Goal: Task Accomplishment & Management: Manage account settings

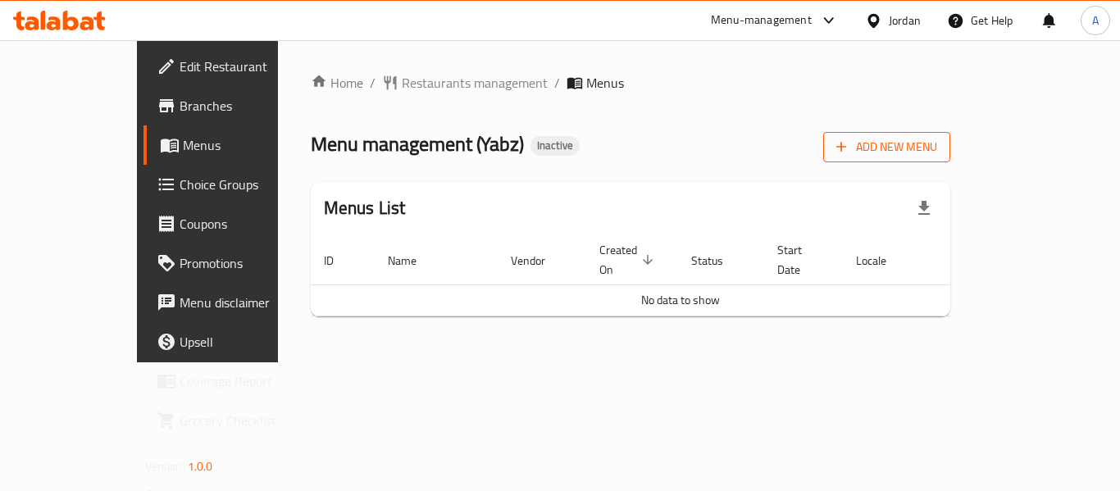
click at [950, 158] on button "Add New Menu" at bounding box center [886, 147] width 127 height 30
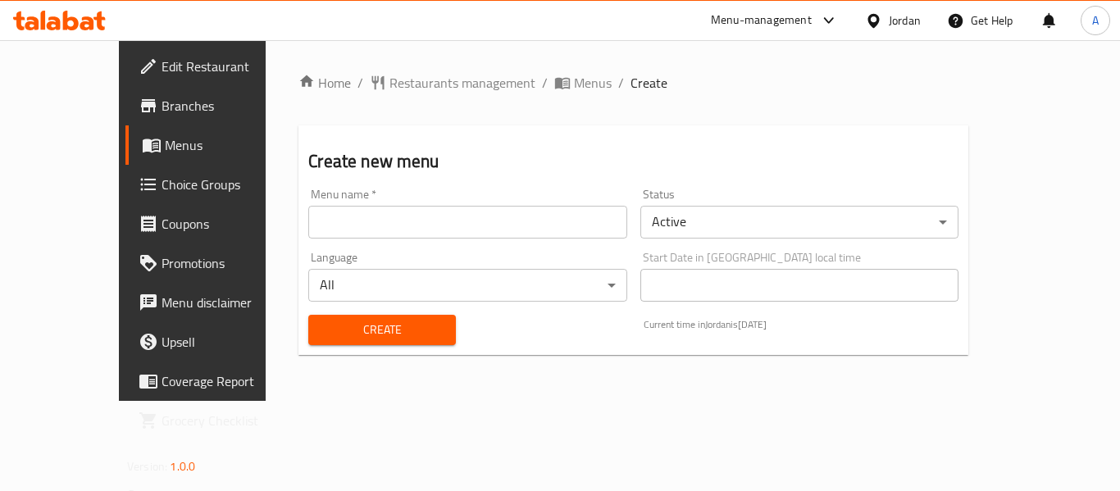
drag, startPoint x: 485, startPoint y: 226, endPoint x: 400, endPoint y: 230, distance: 85.4
click at [485, 226] on input "text" at bounding box center [467, 222] width 318 height 33
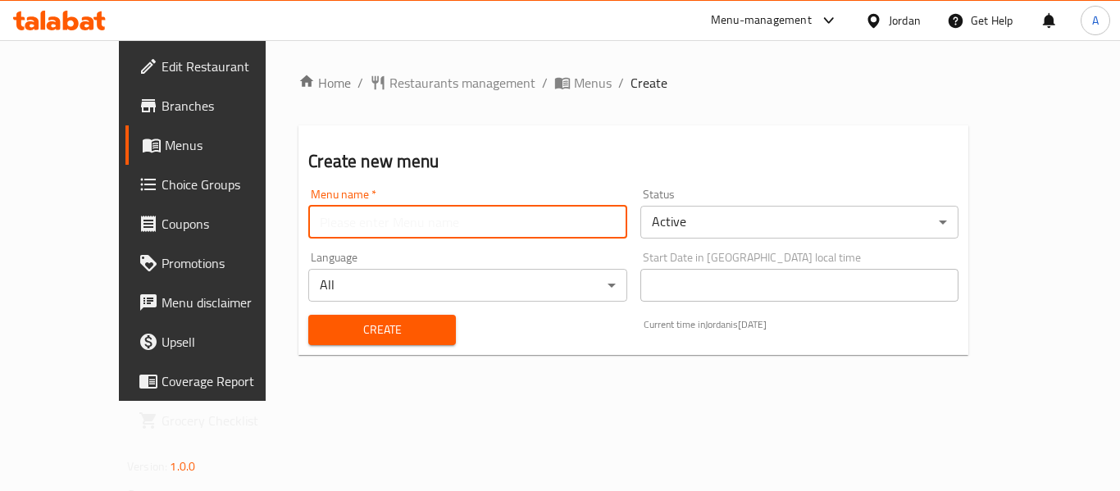
type input "neww"
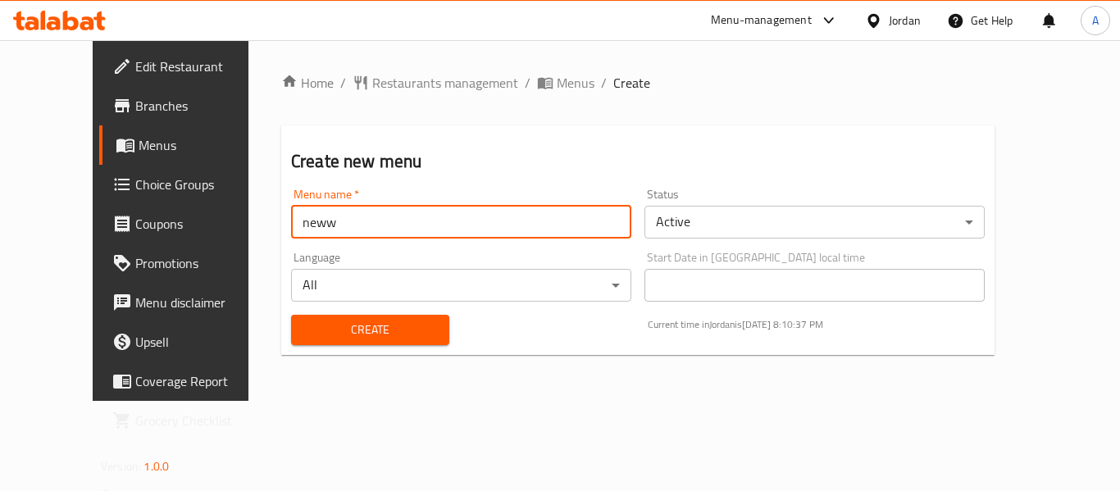
click at [309, 338] on span "Create" at bounding box center [370, 330] width 132 height 21
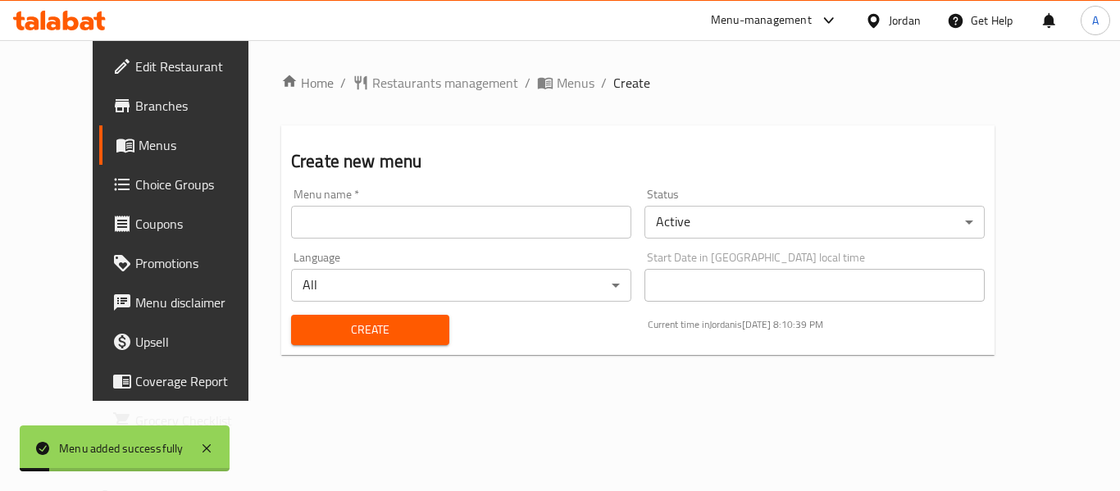
click at [139, 148] on span "Menus" at bounding box center [203, 145] width 128 height 20
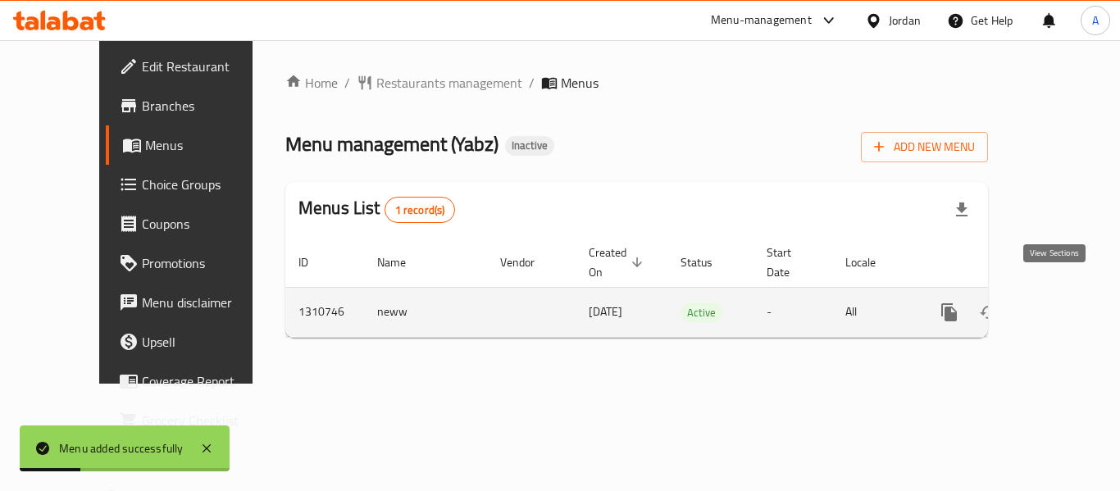
click at [1060, 305] on icon "enhanced table" at bounding box center [1067, 312] width 15 height 15
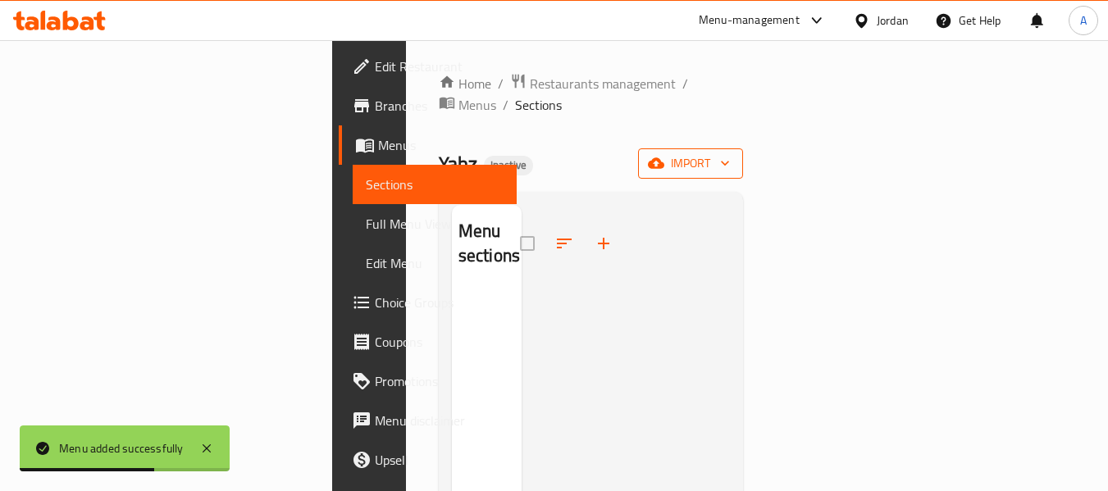
click at [730, 153] on span "import" at bounding box center [690, 163] width 79 height 21
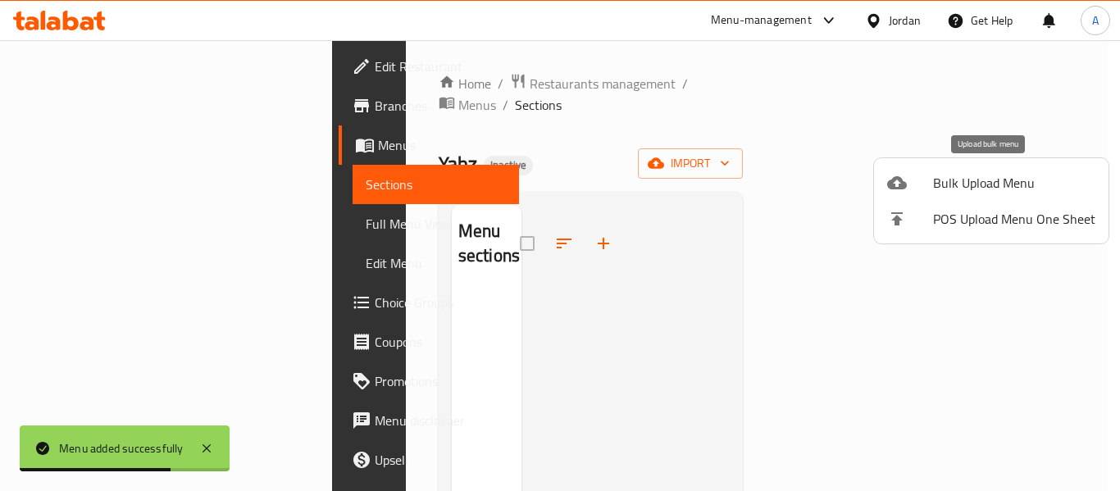
click at [920, 185] on div at bounding box center [910, 183] width 46 height 20
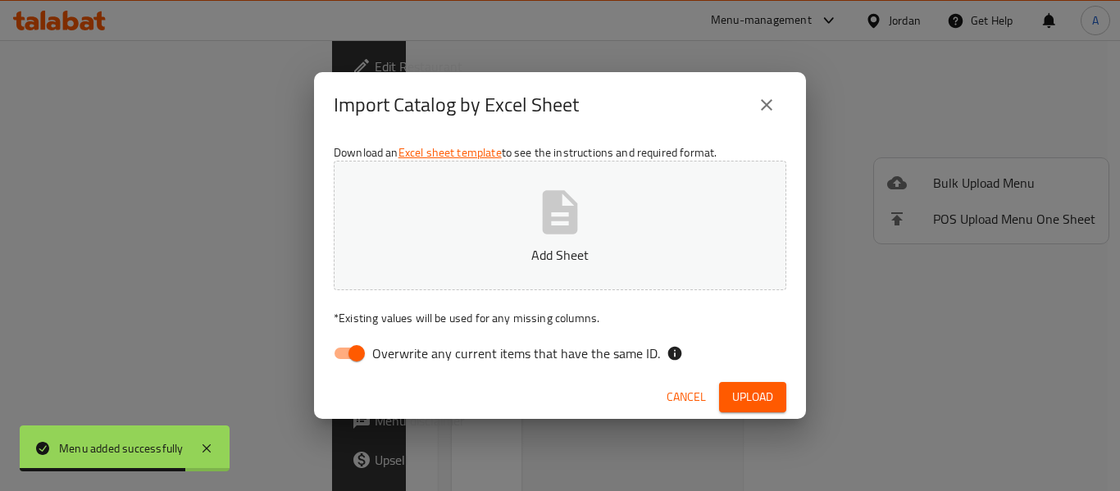
click at [504, 363] on span "Overwrite any current items that have the same ID." at bounding box center [516, 354] width 288 height 20
click at [403, 364] on input "Overwrite any current items that have the same ID." at bounding box center [356, 353] width 93 height 31
checkbox input "false"
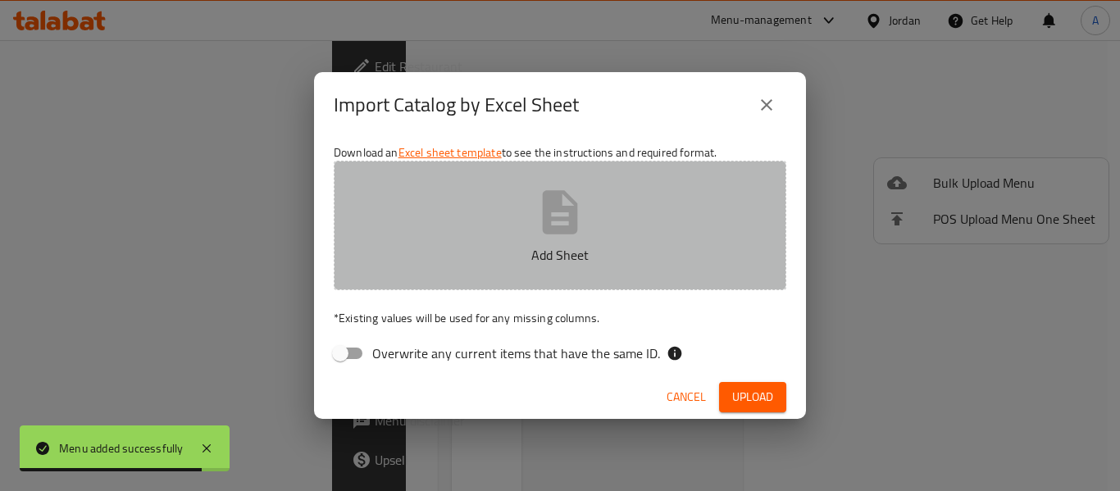
click at [533, 224] on button "Add Sheet" at bounding box center [560, 226] width 453 height 130
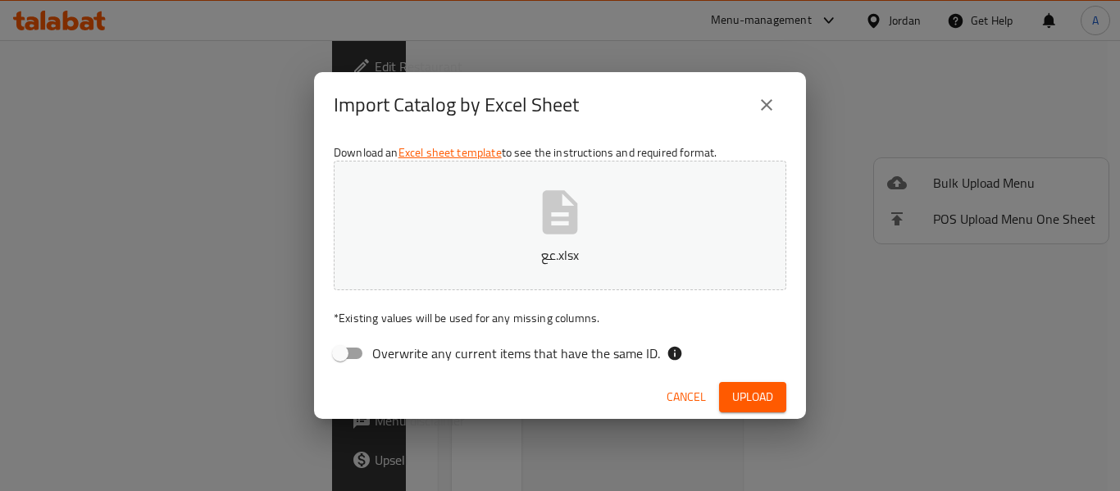
click at [754, 403] on span "Upload" at bounding box center [752, 397] width 41 height 21
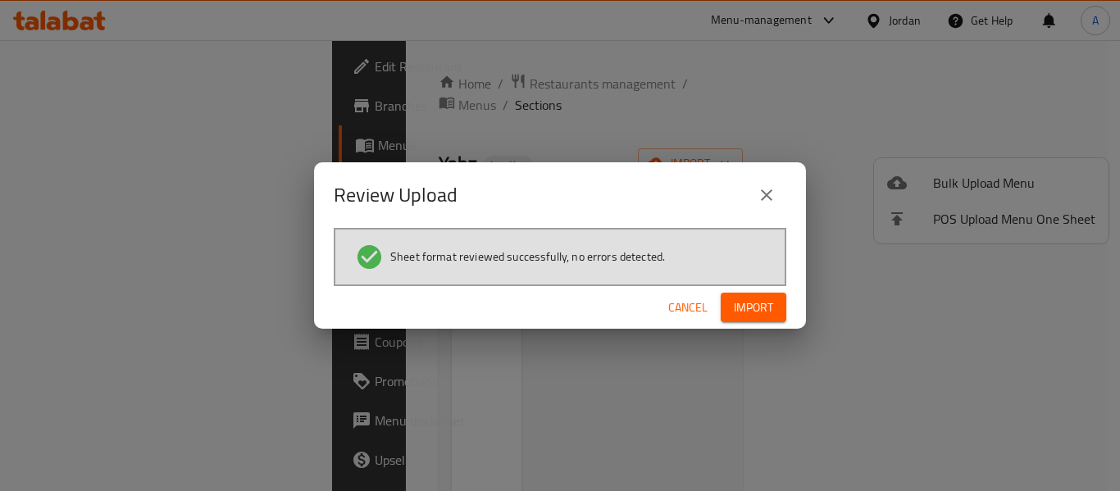
click at [775, 303] on button "Import" at bounding box center [754, 308] width 66 height 30
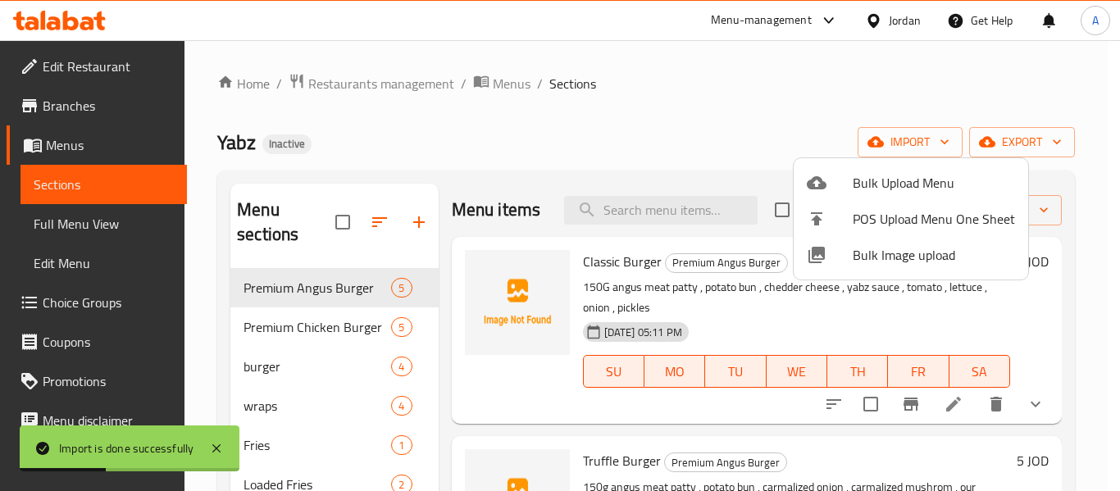
click at [568, 168] on div at bounding box center [560, 245] width 1120 height 491
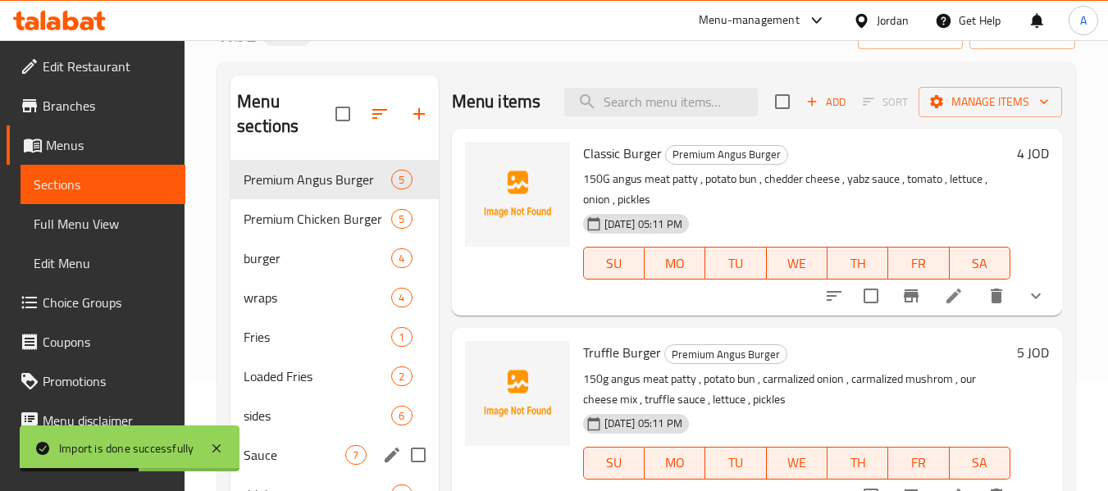
scroll to position [230, 0]
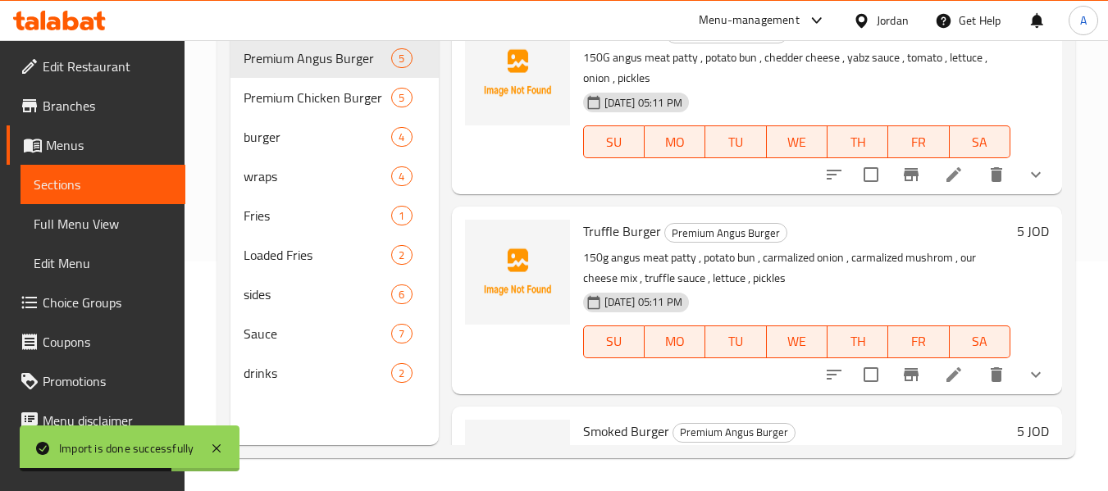
drag, startPoint x: 84, startPoint y: 223, endPoint x: 1104, endPoint y: 344, distance: 1027.3
click at [84, 223] on span "Full Menu View" at bounding box center [103, 224] width 139 height 20
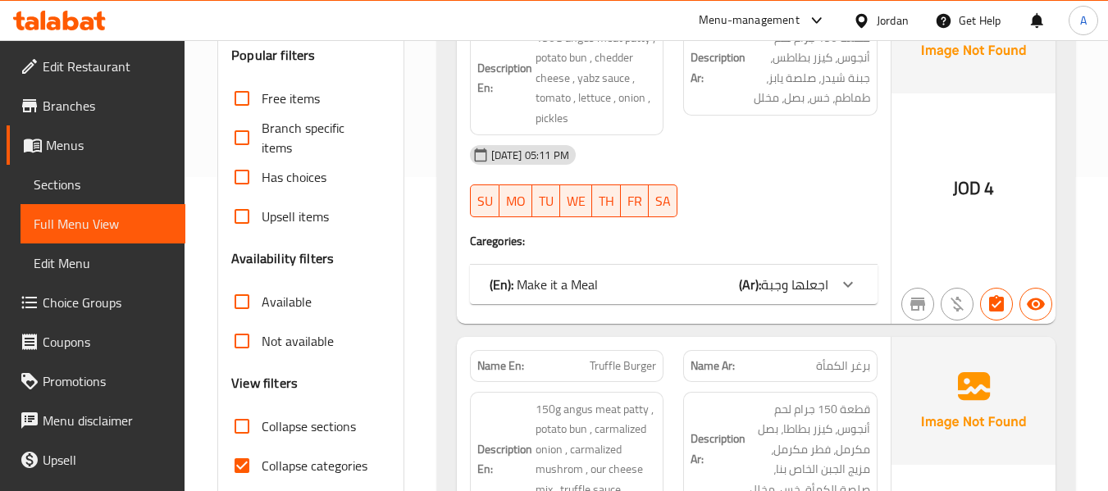
scroll to position [394, 0]
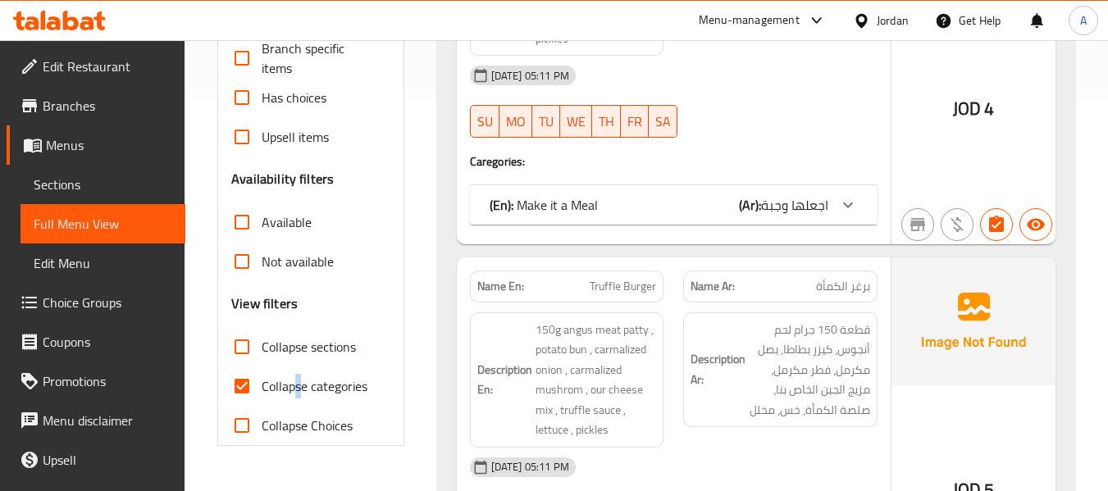
click at [299, 396] on span "Collapse categories" at bounding box center [315, 386] width 106 height 20
click at [253, 395] on input "Collapse categories" at bounding box center [241, 386] width 39 height 39
checkbox input "false"
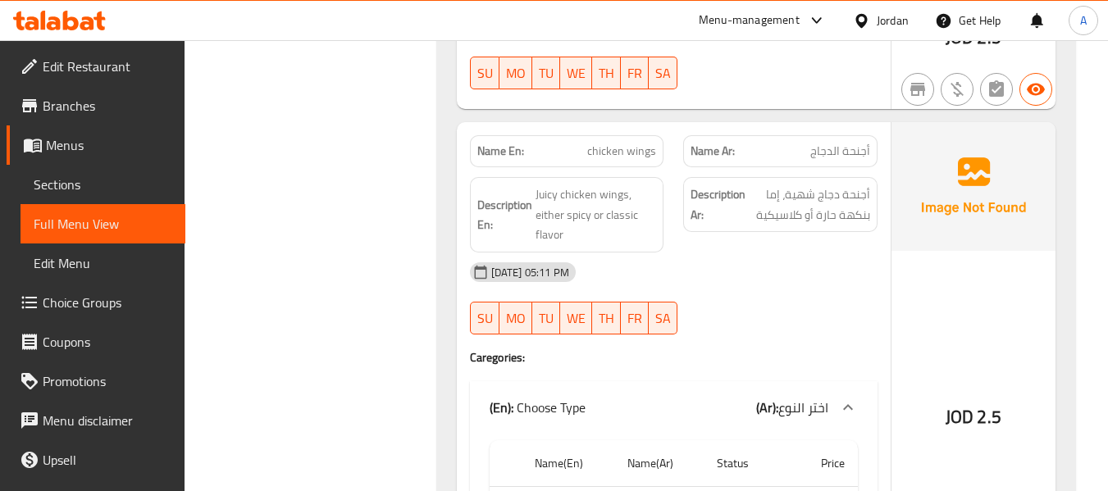
scroll to position [13515, 0]
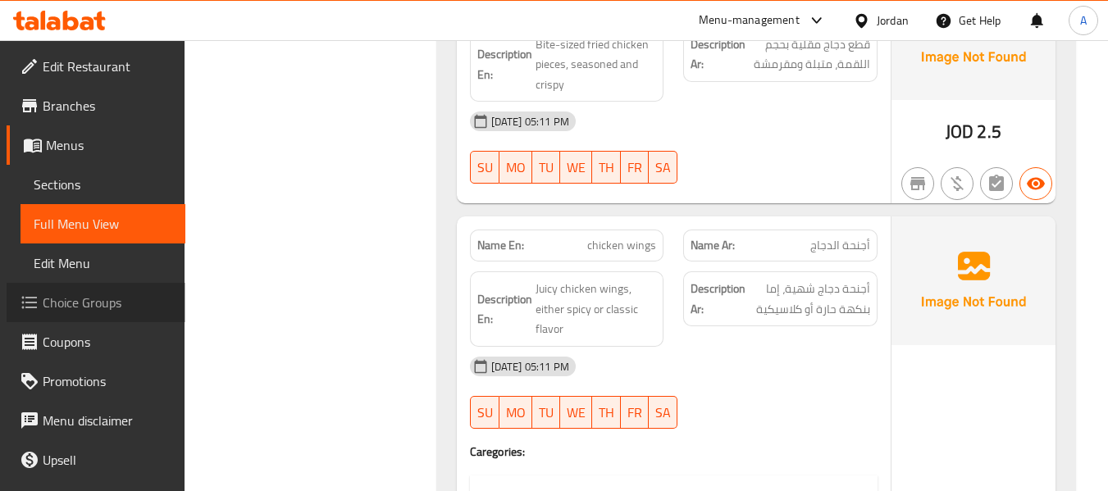
click at [104, 311] on span "Choice Groups" at bounding box center [108, 303] width 130 height 20
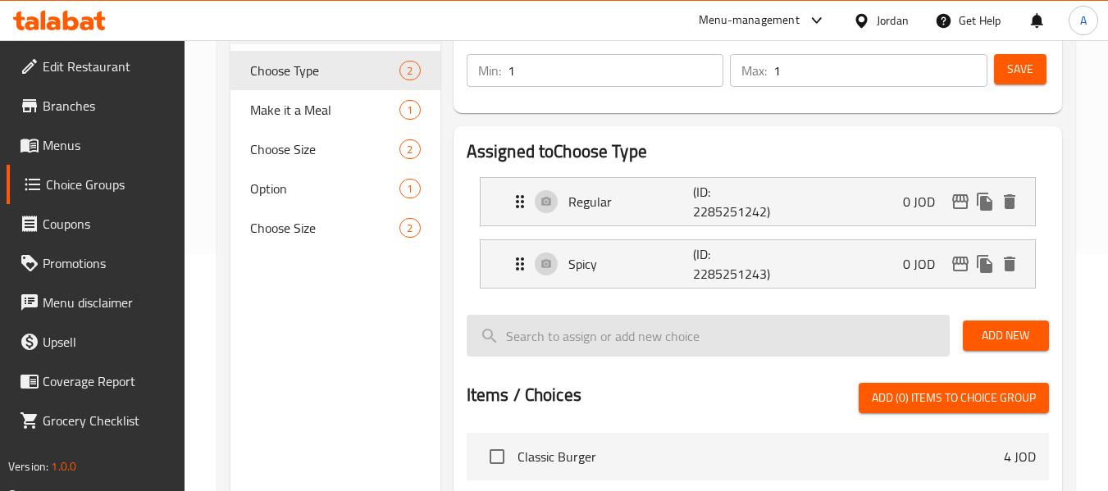
scroll to position [246, 0]
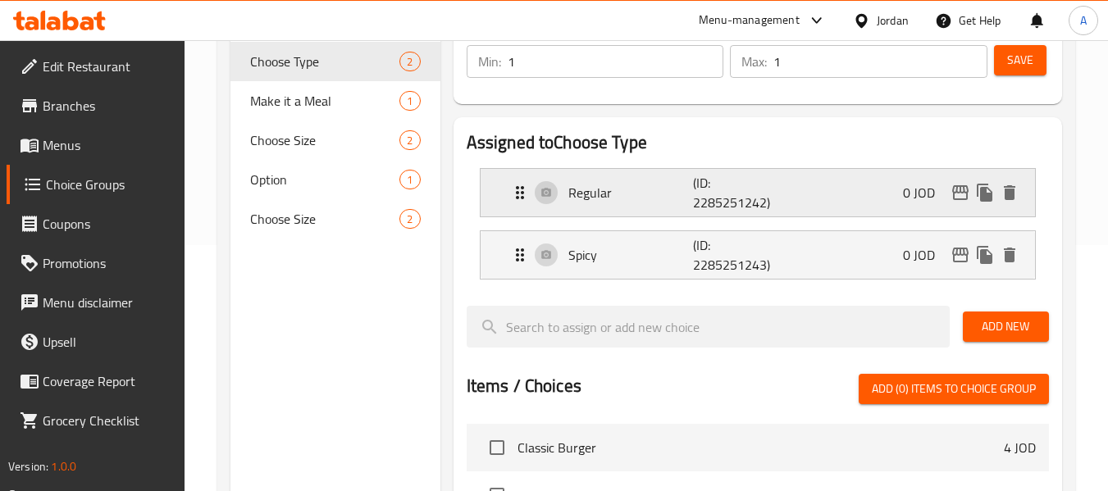
click at [662, 204] on div "Regular (ID: 2285251242) 0 JOD" at bounding box center [762, 193] width 505 height 48
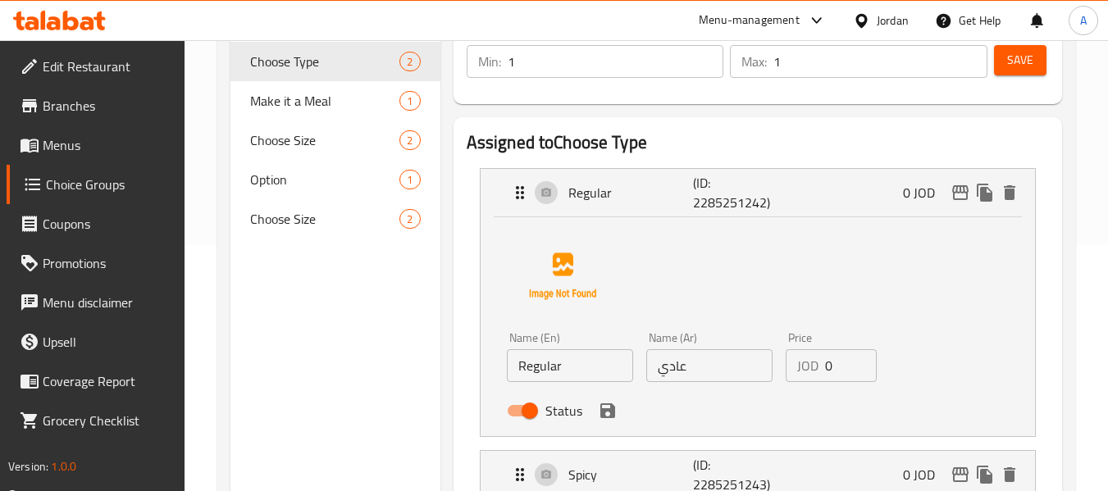
click at [612, 365] on input "Regular" at bounding box center [570, 365] width 126 height 33
click at [611, 366] on input "Regular" at bounding box center [570, 365] width 126 height 33
type input "ؤ"
type input "classic"
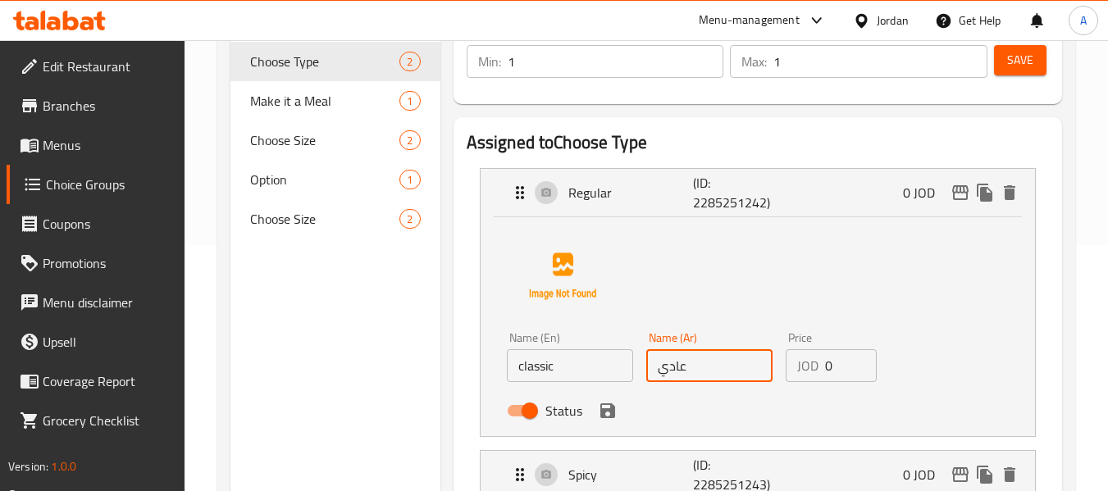
type input ";"
type input "'"
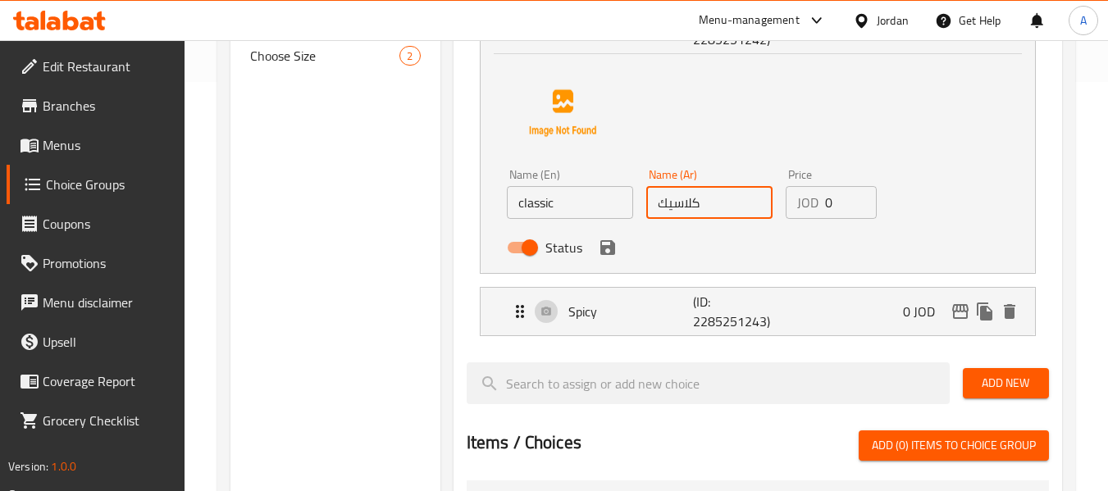
scroll to position [410, 0]
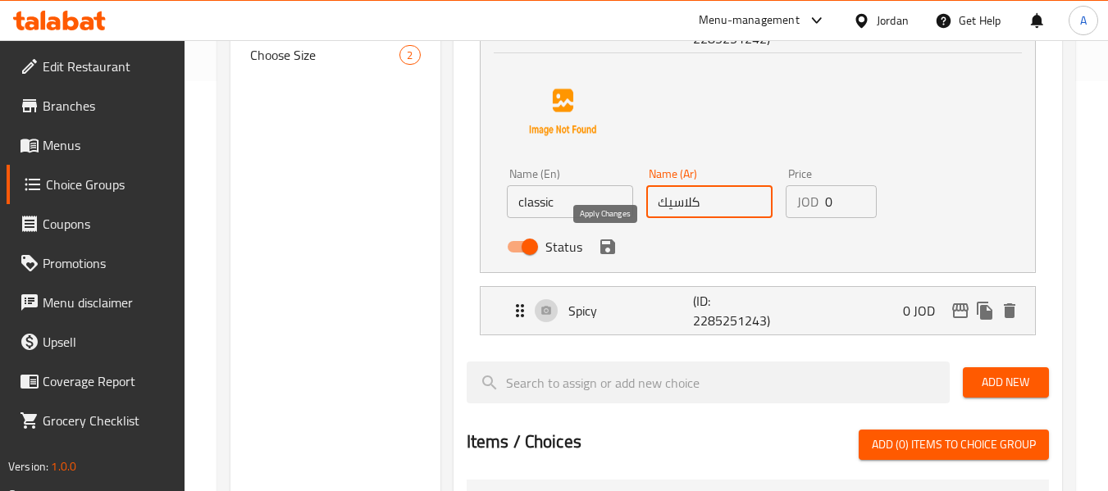
click at [608, 249] on icon "save" at bounding box center [608, 247] width 20 height 20
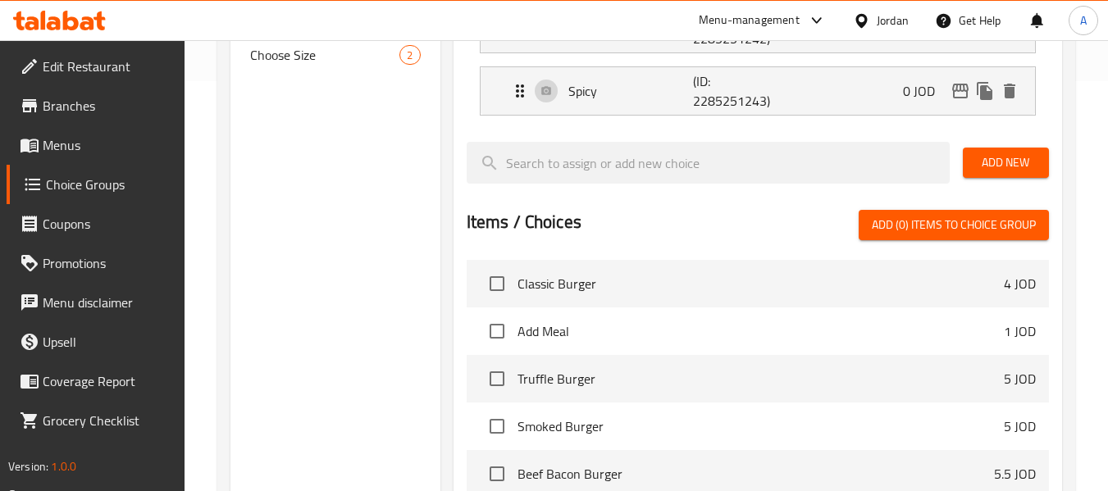
type input "كلاسيك"
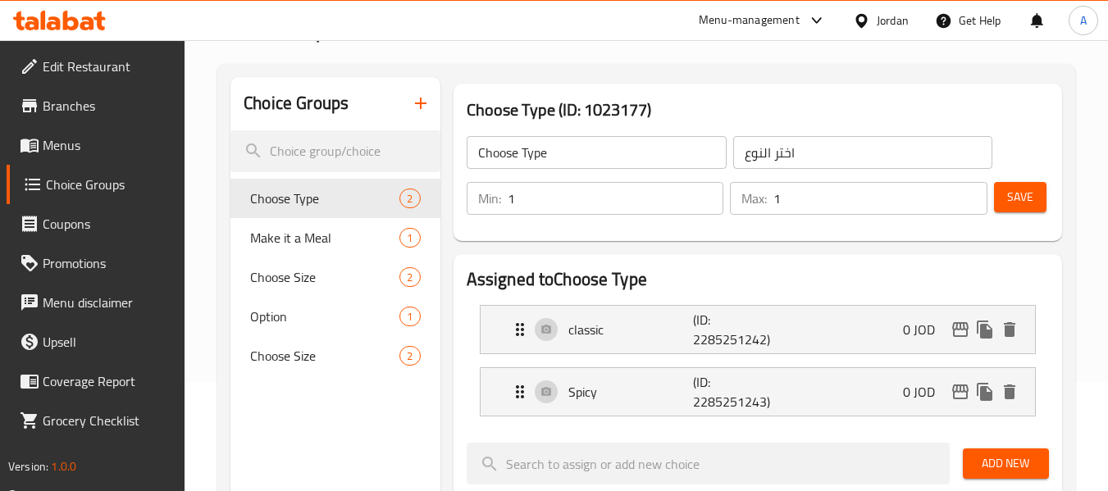
scroll to position [82, 0]
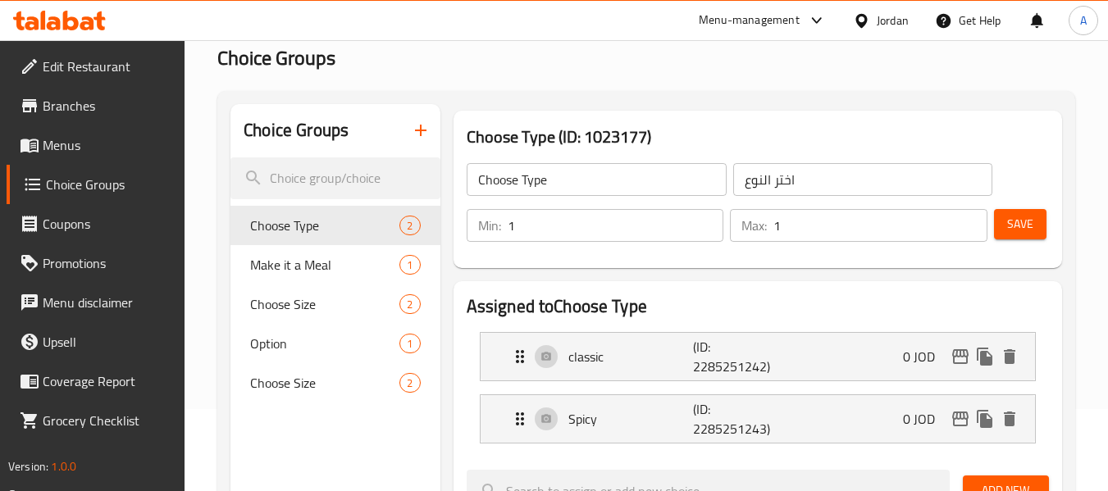
click at [1026, 226] on span "Save" at bounding box center [1020, 224] width 26 height 21
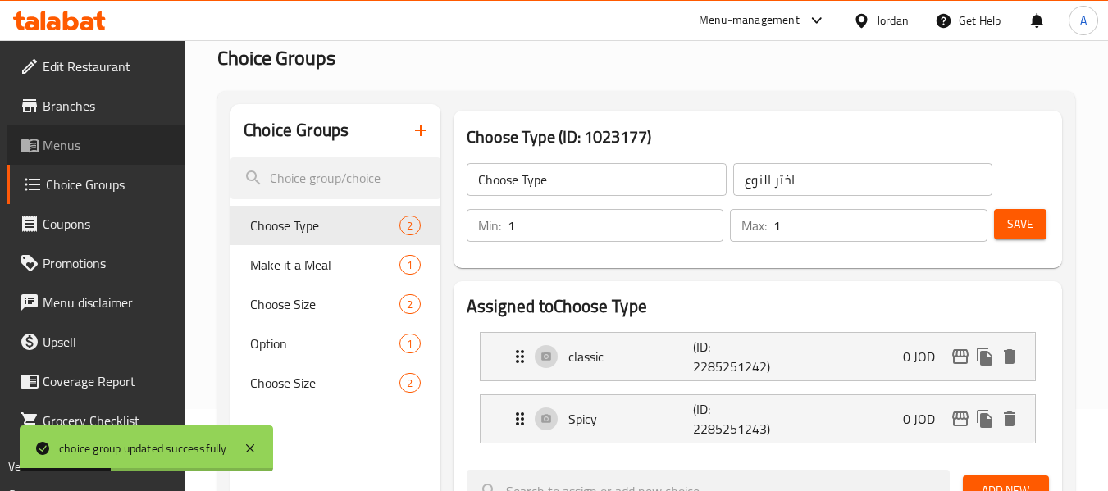
click at [109, 155] on link "Menus" at bounding box center [96, 144] width 179 height 39
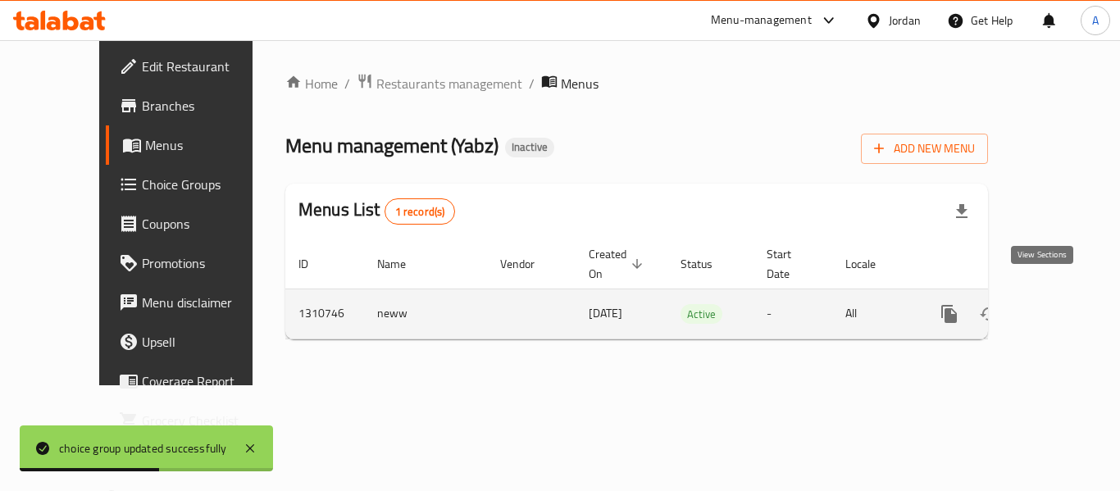
click at [1069, 302] on link "enhanced table" at bounding box center [1067, 313] width 39 height 39
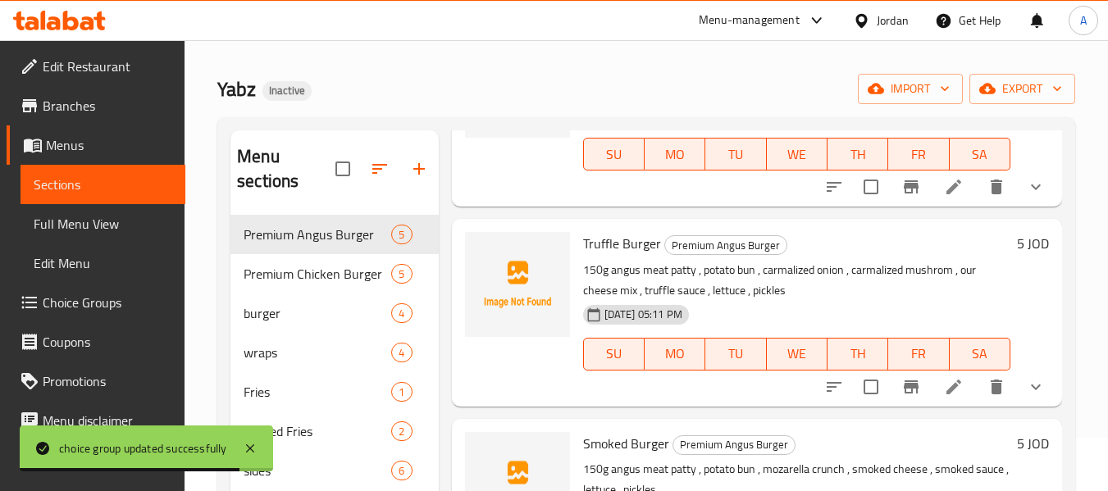
scroll to position [82, 0]
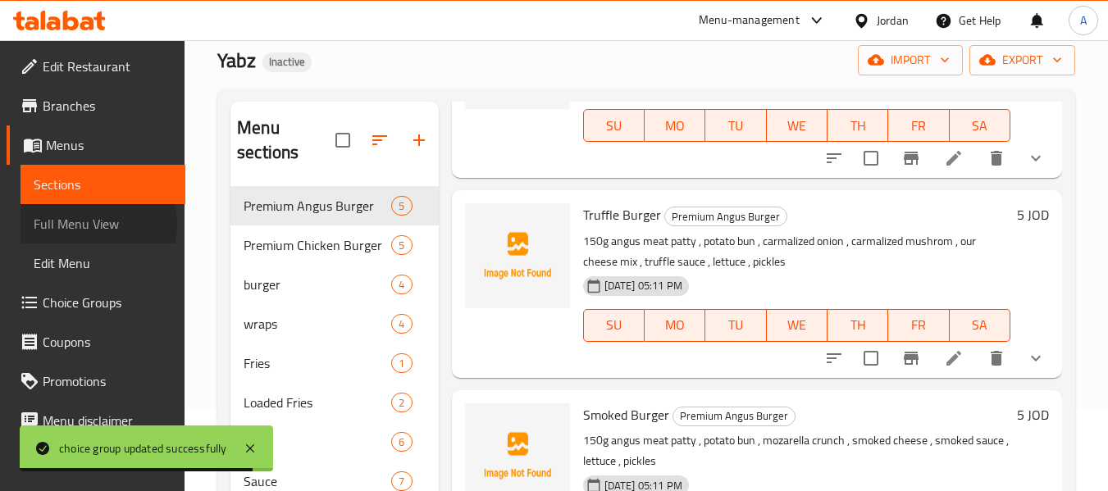
click at [95, 226] on span "Full Menu View" at bounding box center [103, 224] width 139 height 20
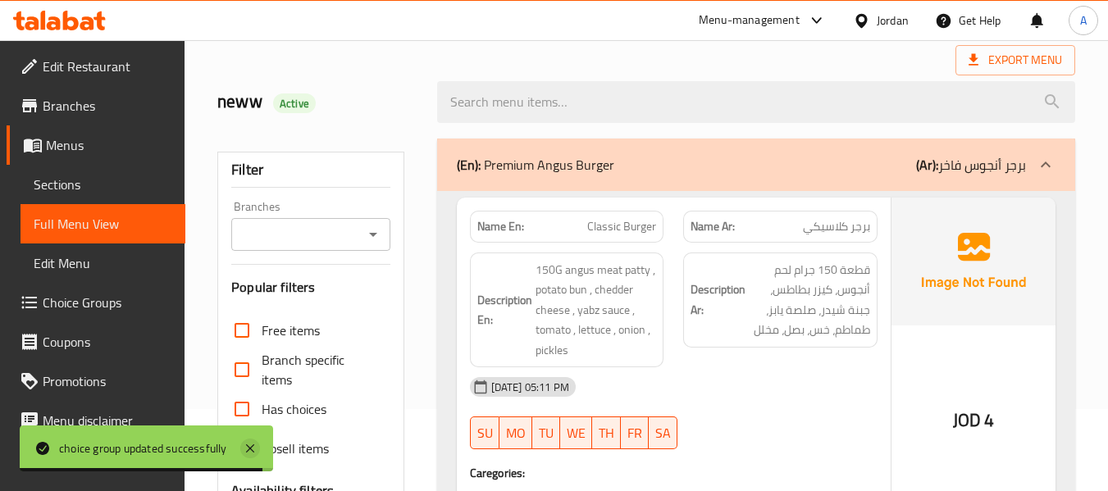
click at [254, 450] on icon at bounding box center [250, 448] width 8 height 8
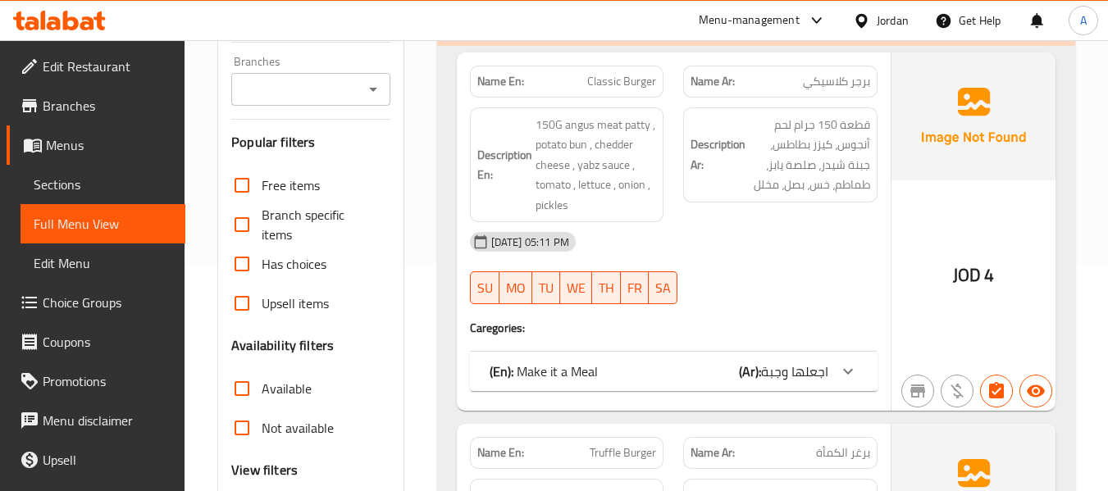
scroll to position [410, 0]
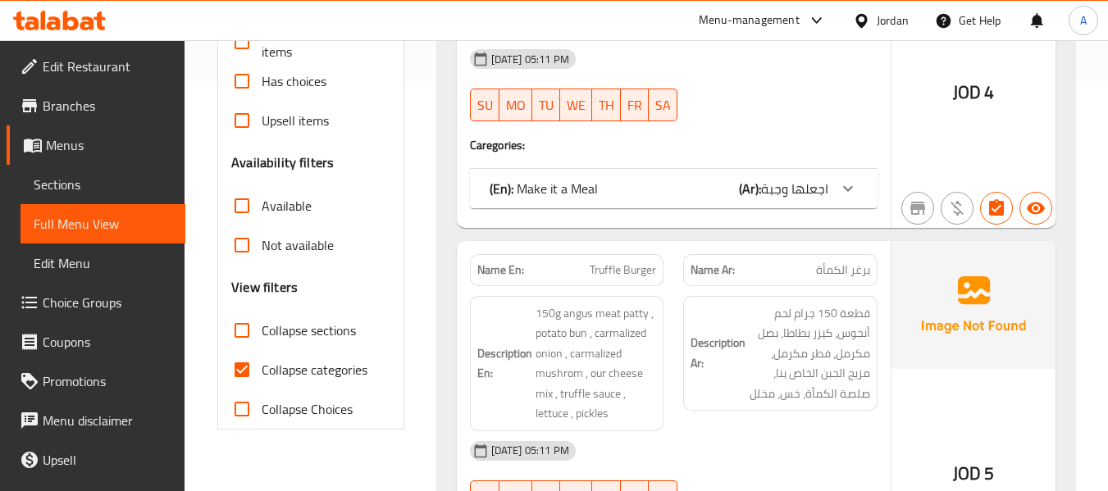
click at [350, 390] on label "Collapse Choices" at bounding box center [287, 409] width 130 height 39
click at [262, 390] on input "Collapse Choices" at bounding box center [241, 409] width 39 height 39
checkbox input "true"
click at [351, 385] on label "Collapse categories" at bounding box center [294, 369] width 145 height 39
click at [262, 385] on input "Collapse categories" at bounding box center [241, 369] width 39 height 39
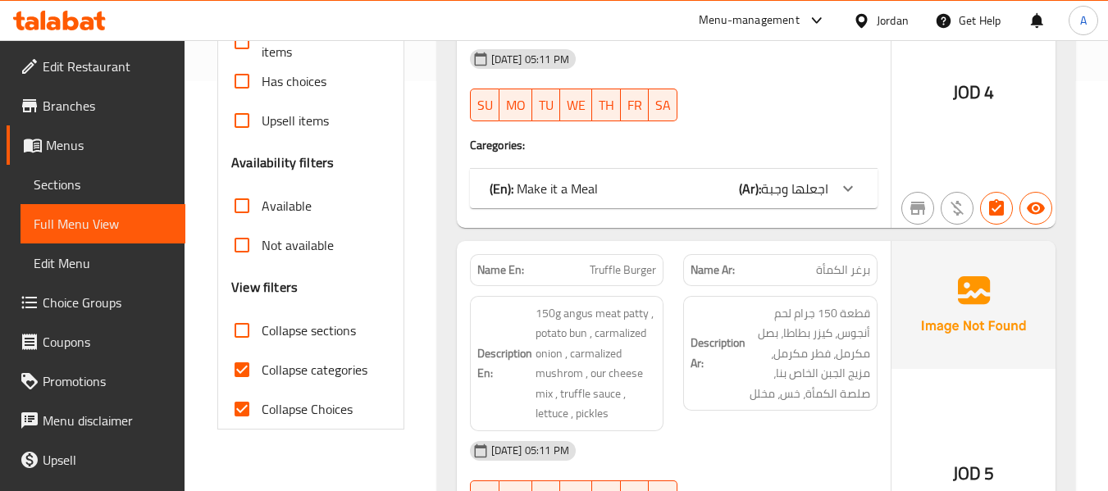
checkbox input "false"
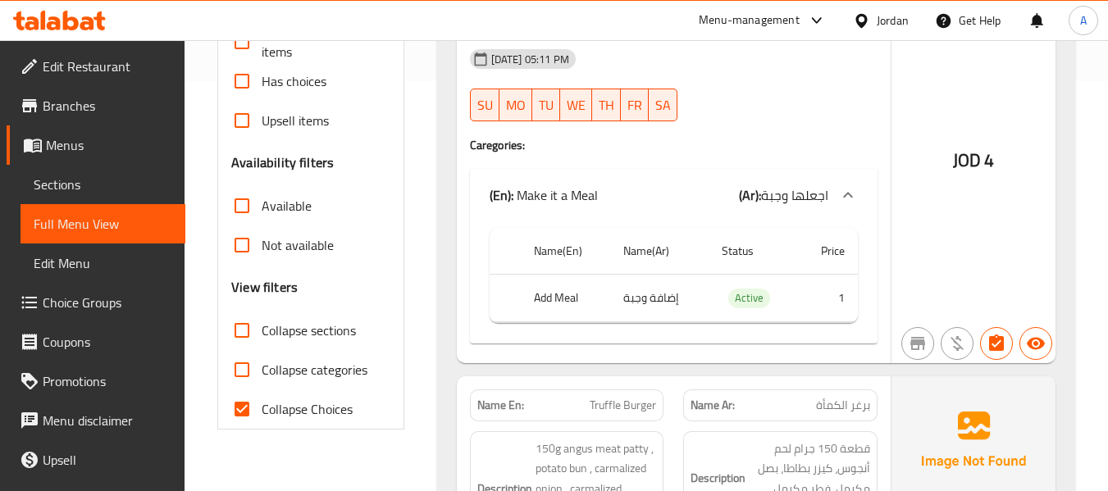
click at [333, 407] on span "Collapse Choices" at bounding box center [307, 409] width 91 height 20
click at [262, 407] on input "Collapse Choices" at bounding box center [241, 409] width 39 height 39
checkbox input "false"
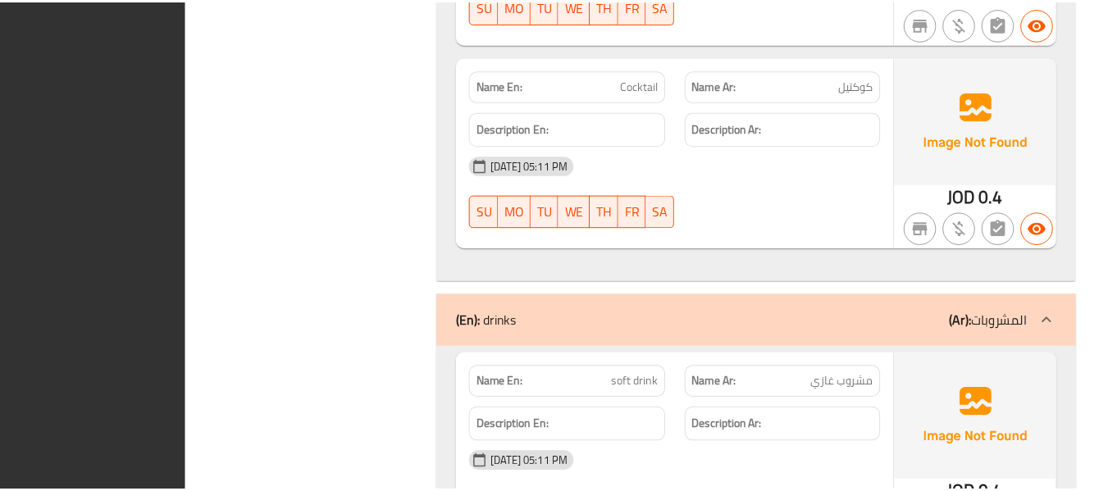
scroll to position [15851, 0]
